Goal: Check status: Check status

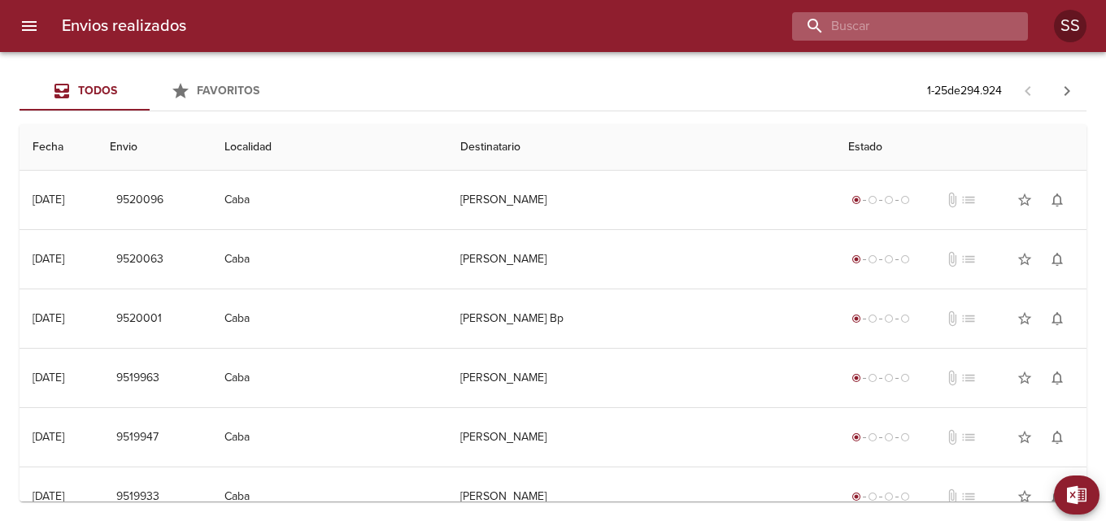
click at [909, 23] on input "buscar" at bounding box center [896, 26] width 208 height 28
paste input "ANGELES [PERSON_NAME] ML"
type input "ANGELES [PERSON_NAME] ML"
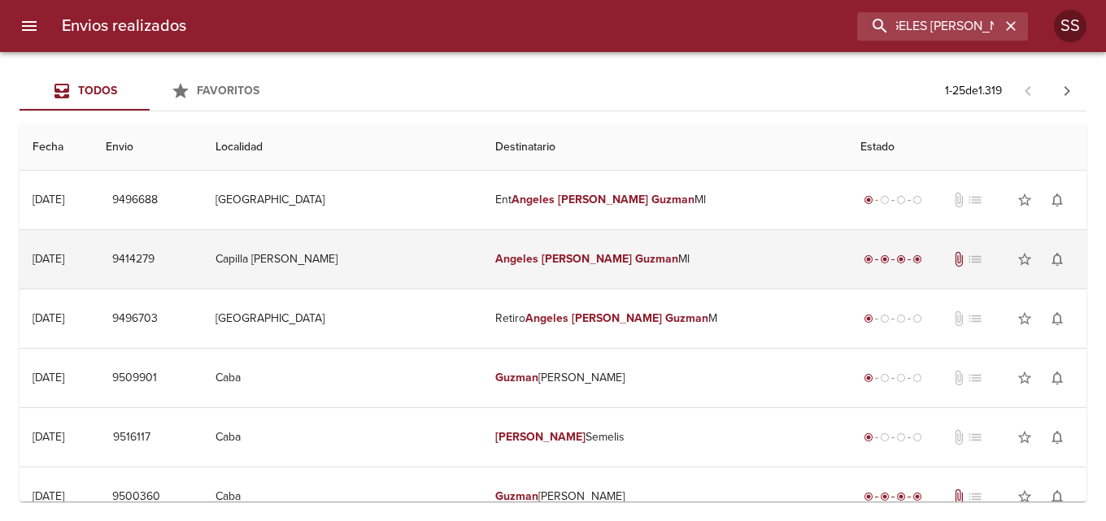
scroll to position [0, 0]
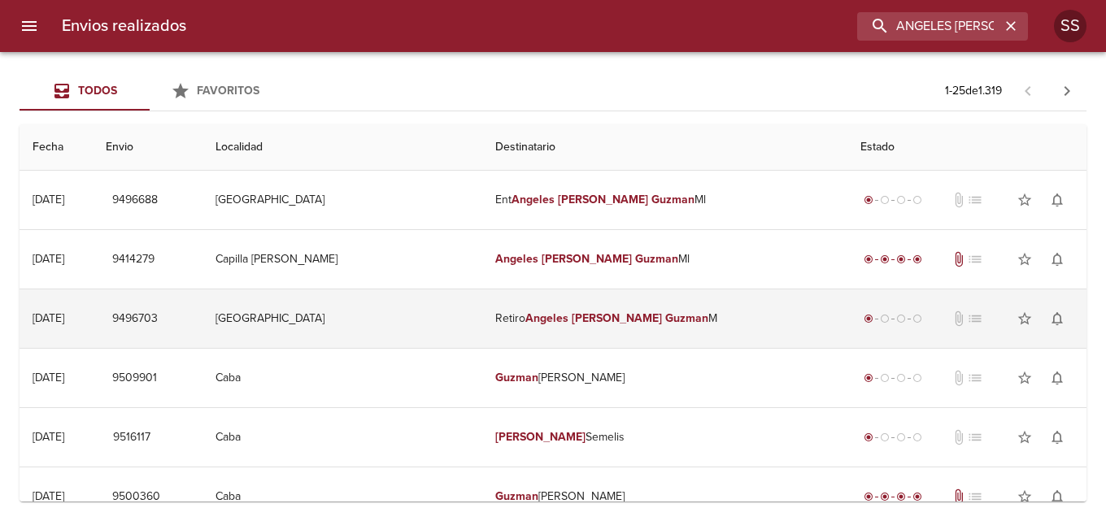
click at [604, 317] on em "[PERSON_NAME]" at bounding box center [617, 319] width 90 height 14
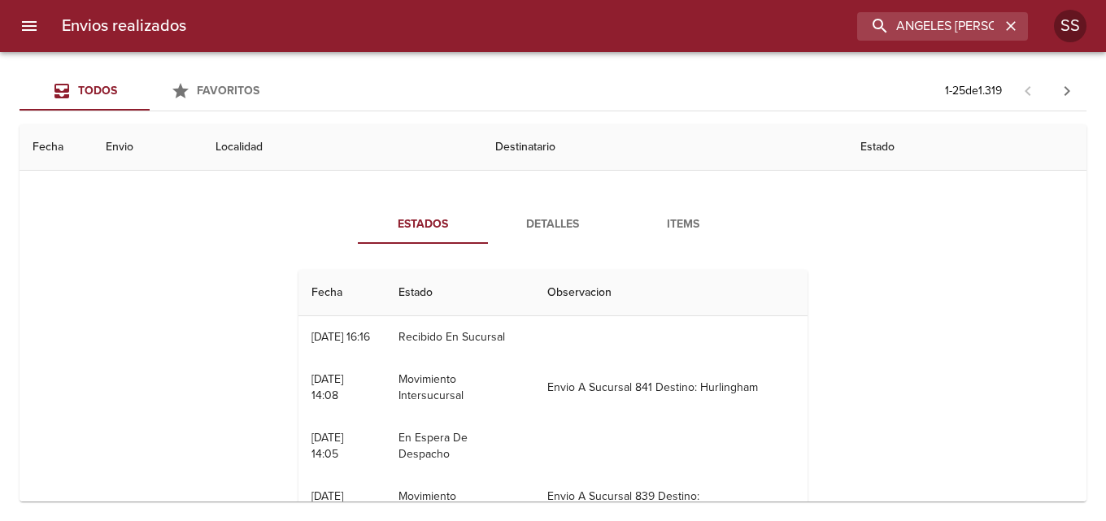
scroll to position [81, 0]
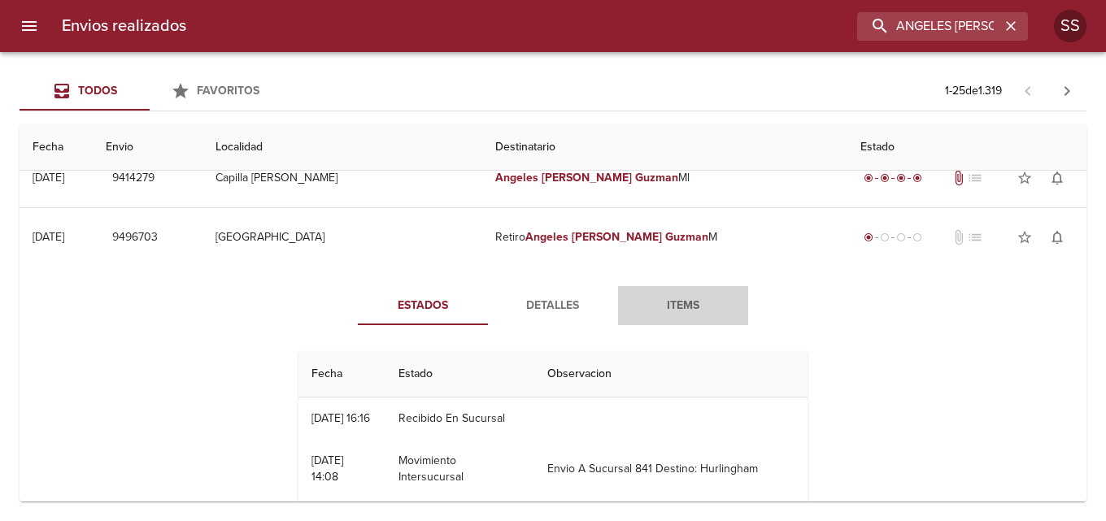
click at [660, 297] on span "Items" at bounding box center [683, 306] width 111 height 20
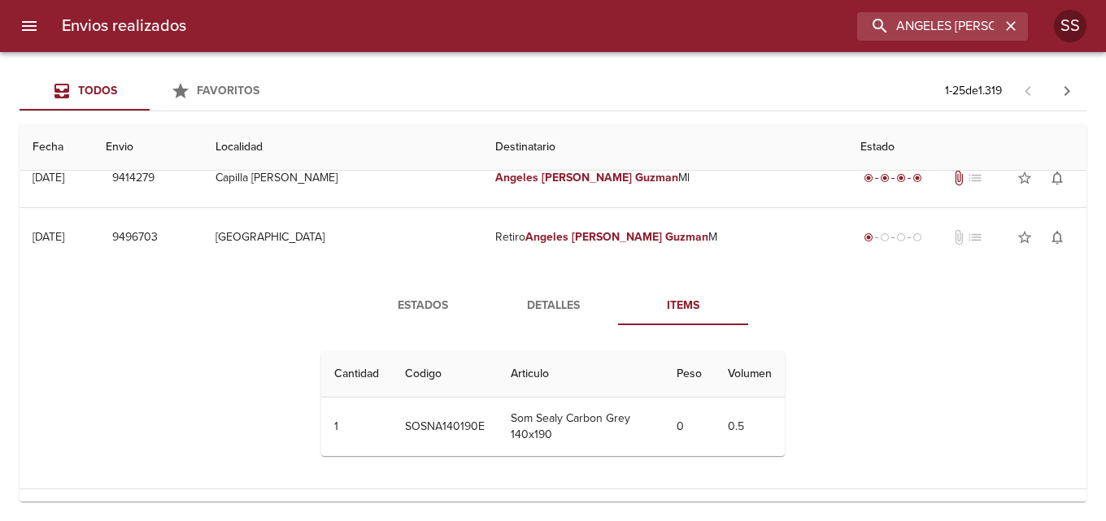
click at [550, 296] on span "Detalles" at bounding box center [553, 306] width 111 height 20
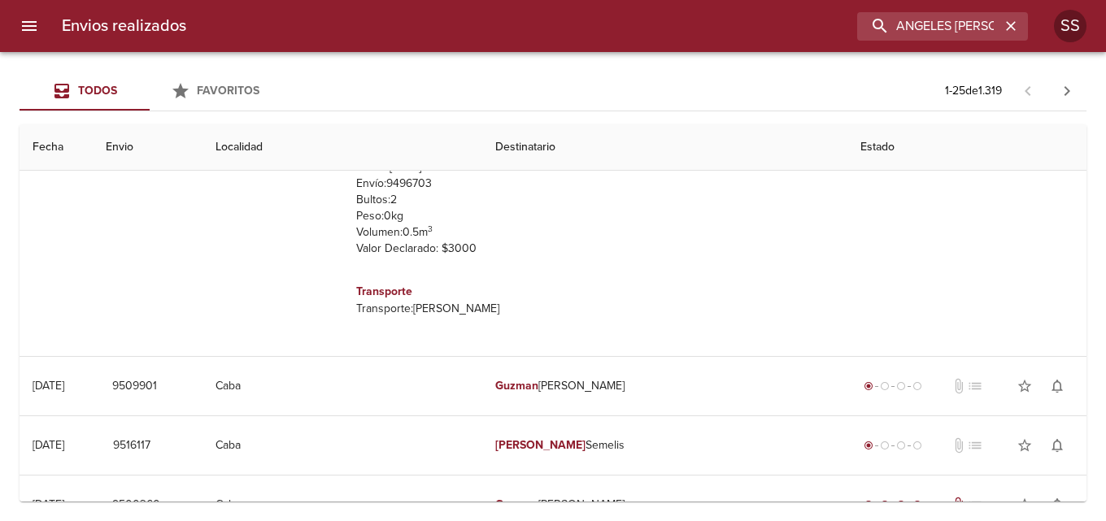
scroll to position [0, 0]
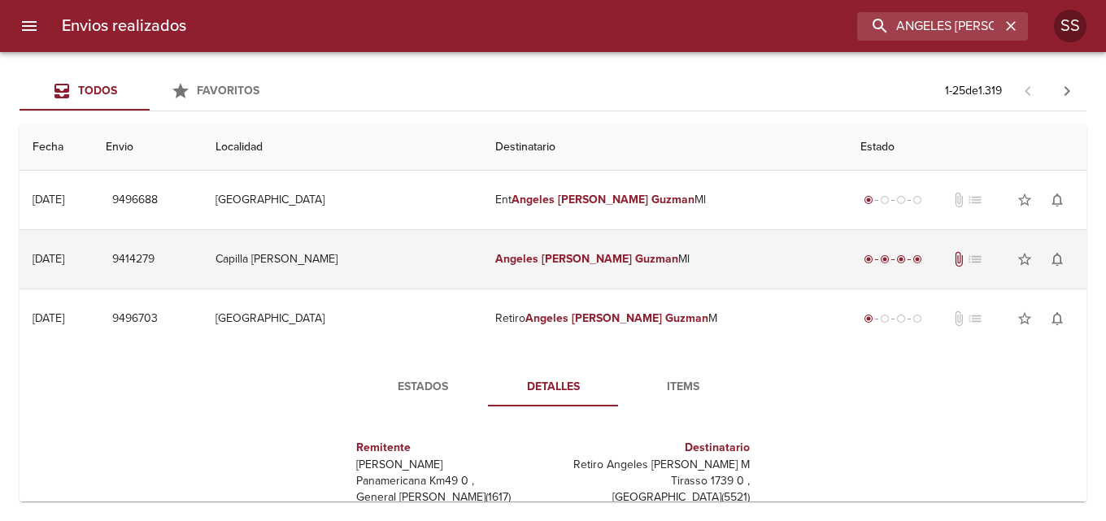
click at [556, 271] on td "Angeles [PERSON_NAME] Ml" at bounding box center [664, 259] width 365 height 59
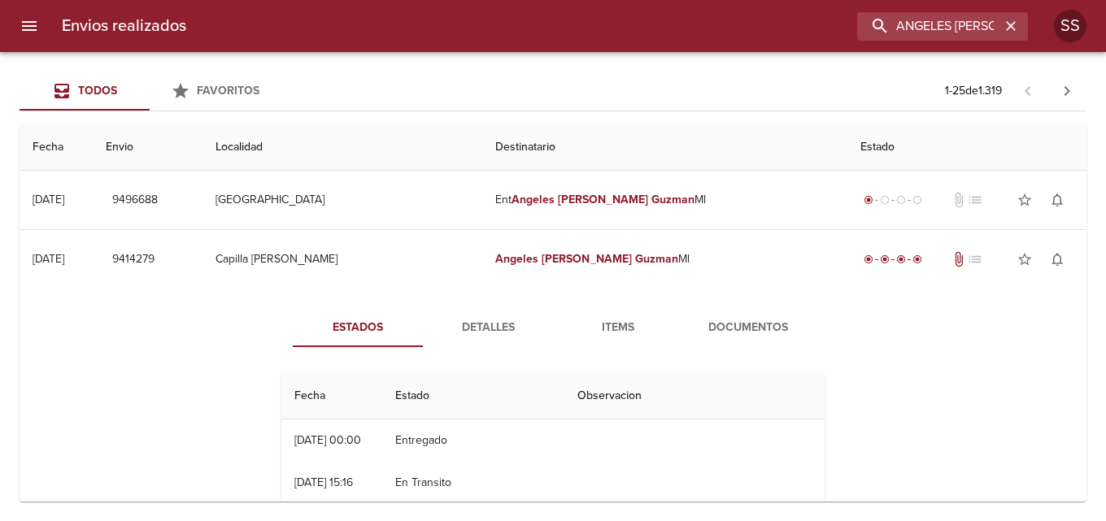
click at [713, 320] on span "Documentos" at bounding box center [748, 328] width 111 height 20
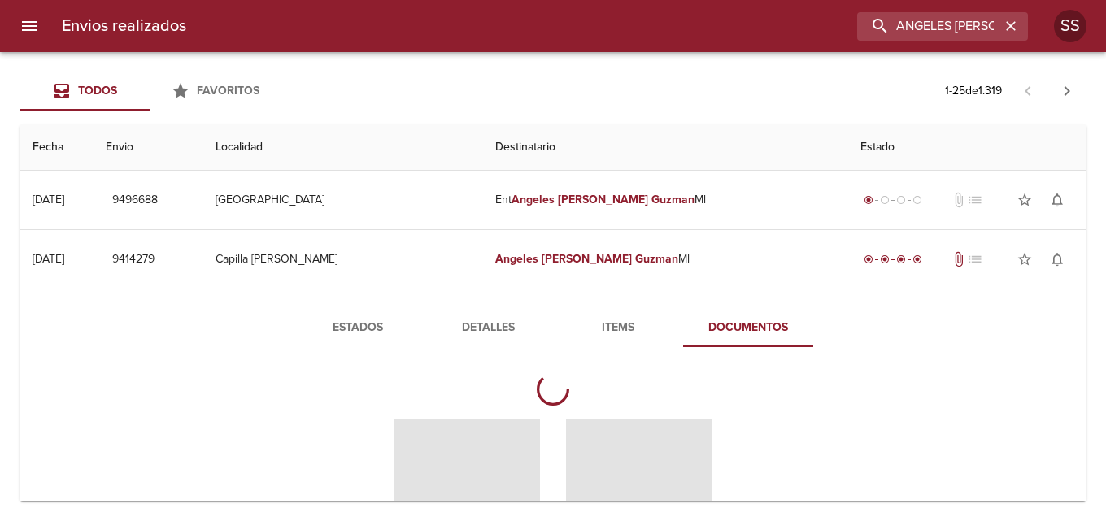
scroll to position [163, 0]
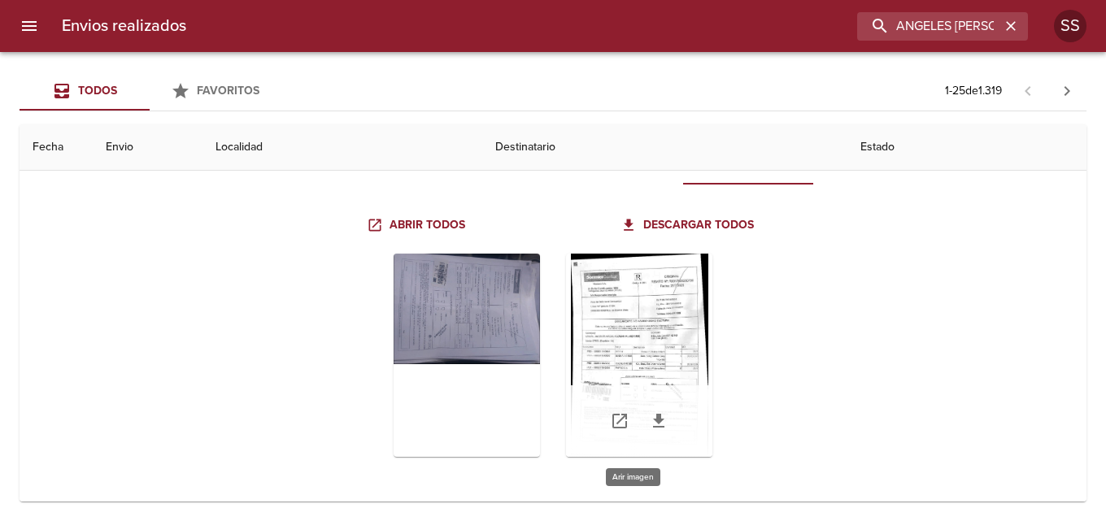
click at [630, 289] on div "Tabla de envíos del cliente" at bounding box center [639, 355] width 146 height 203
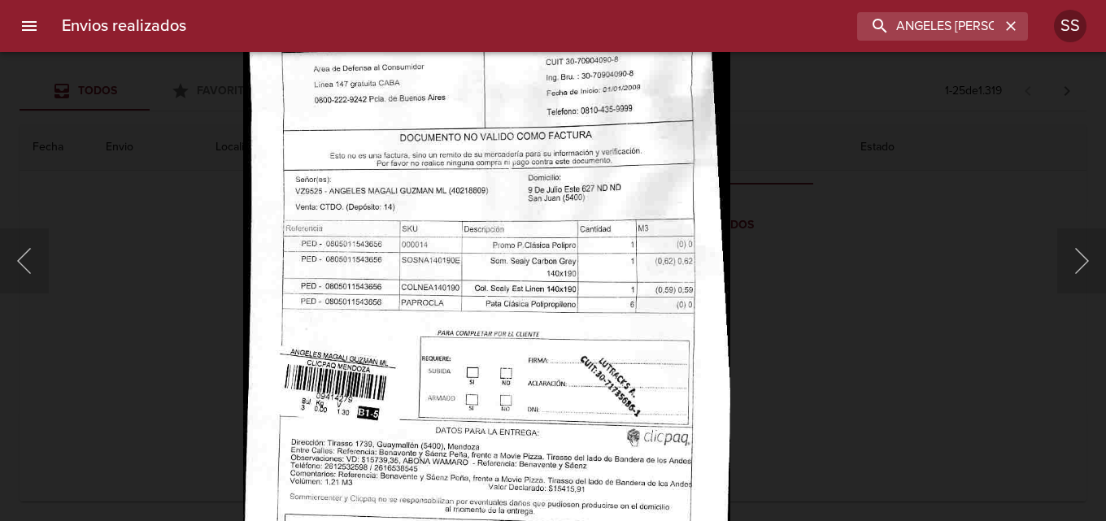
click at [12, 258] on div at bounding box center [8, 260] width 16 height 521
click at [22, 260] on button "Anterior" at bounding box center [24, 261] width 49 height 65
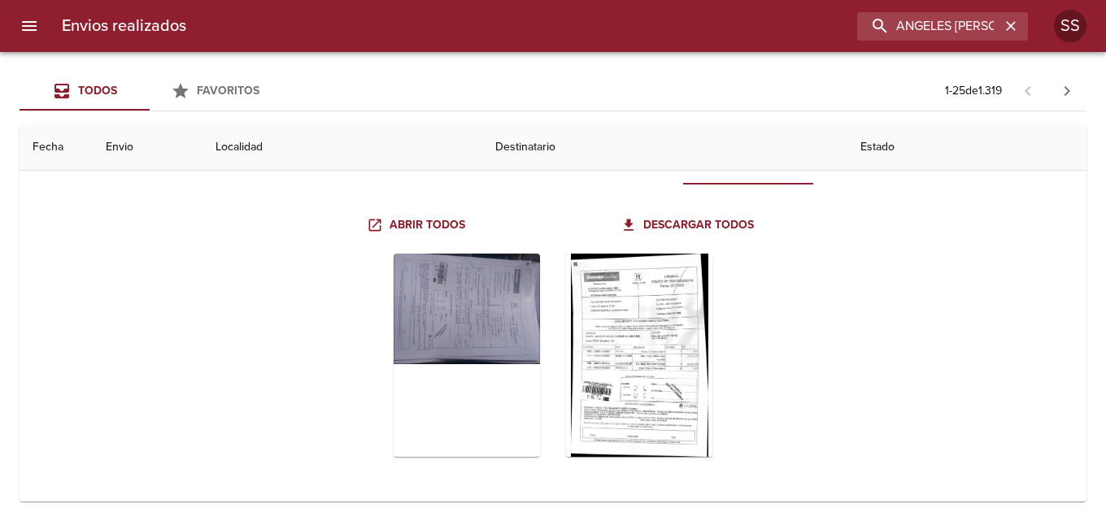
scroll to position [0, 0]
